Goal: Transaction & Acquisition: Subscribe to service/newsletter

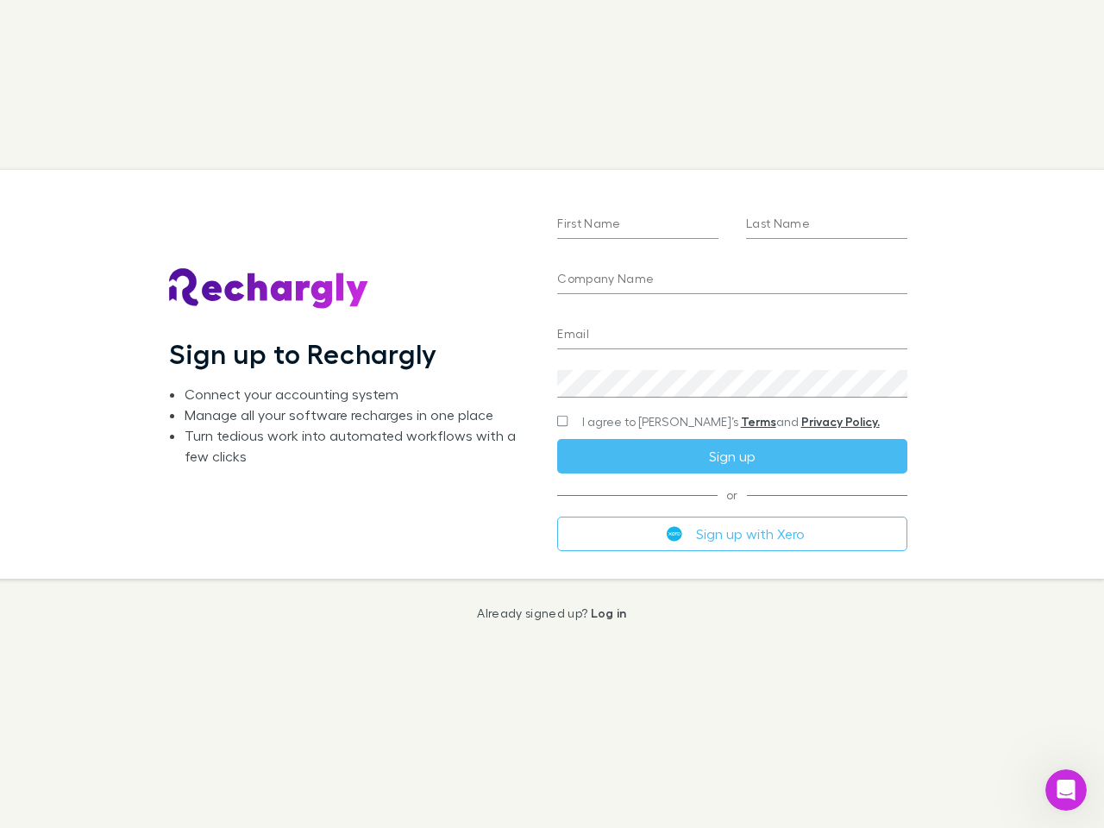
click at [552, 414] on div "First Name Last Name Company Name Email Create a password I agree to Rechargly’…" at bounding box center [731, 374] width 377 height 408
click at [637, 225] on input "First Name" at bounding box center [637, 225] width 161 height 28
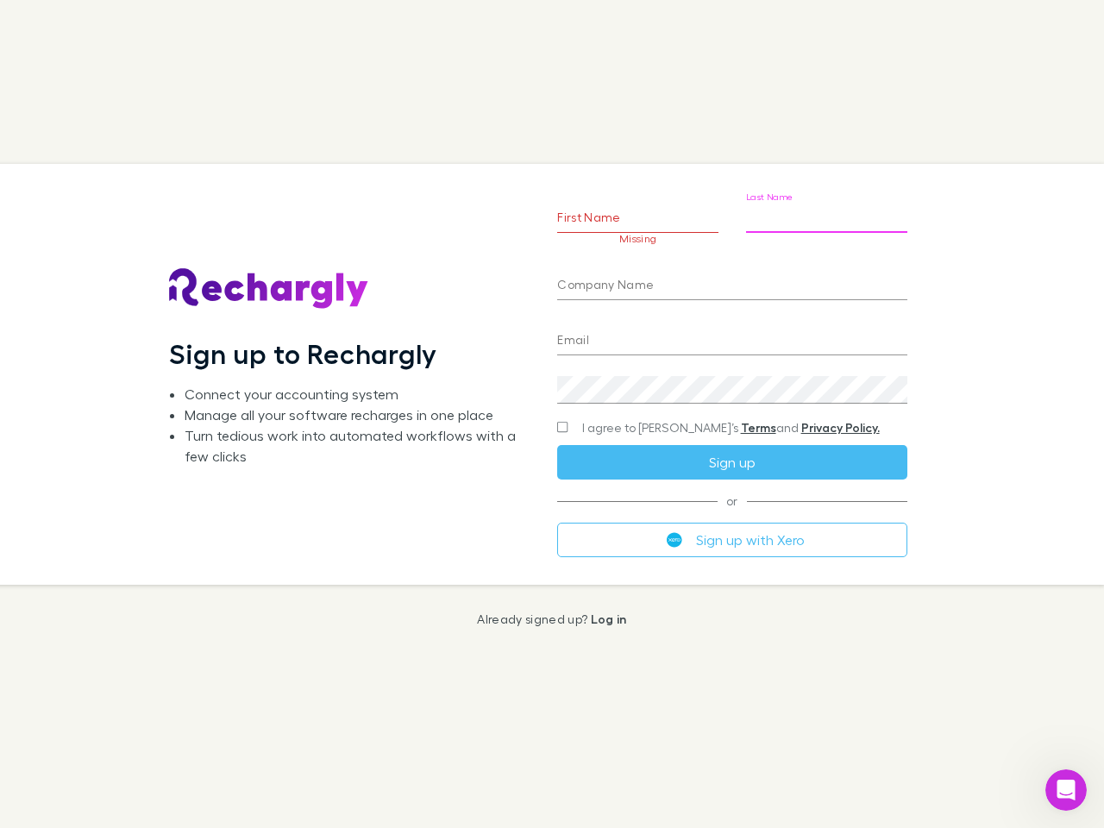
click at [826, 225] on input "Last Name" at bounding box center [826, 219] width 161 height 28
click at [731, 280] on input "Company Name" at bounding box center [731, 287] width 349 height 28
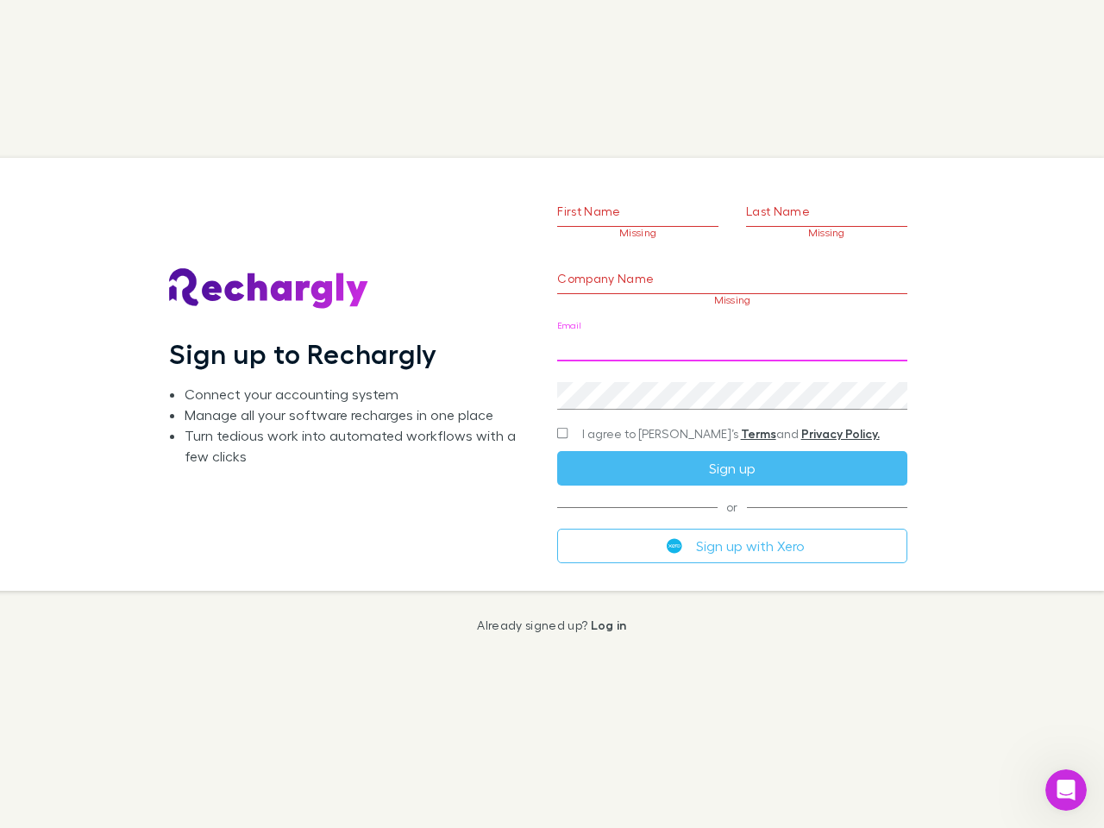
click at [731, 335] on input "Email" at bounding box center [731, 348] width 349 height 28
click at [731, 384] on div "Create a password" at bounding box center [731, 388] width 349 height 41
